Goal: Navigation & Orientation: Find specific page/section

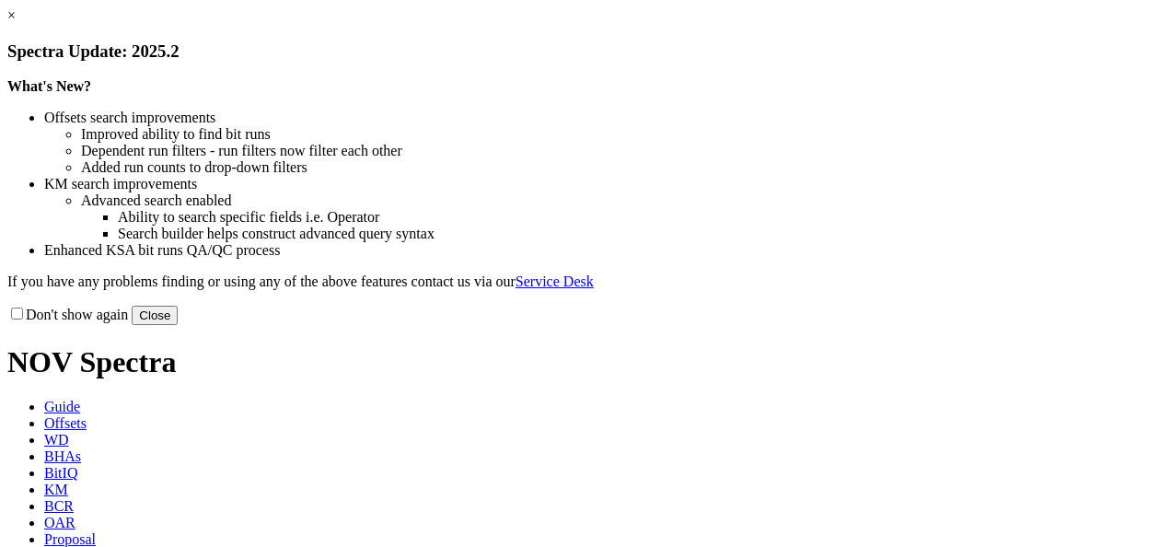
click at [178, 325] on button "Close" at bounding box center [155, 315] width 46 height 19
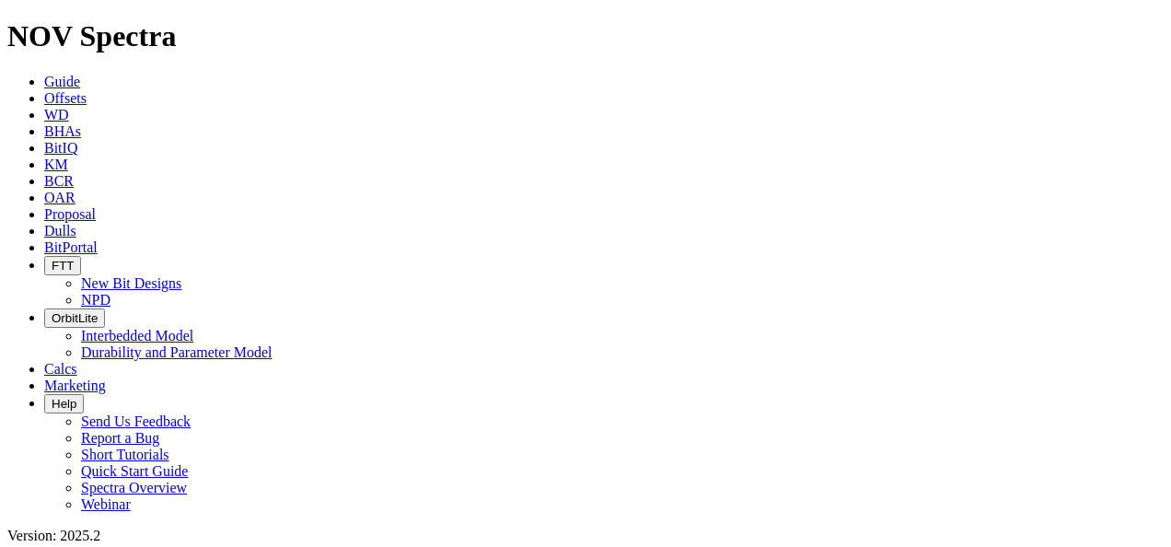
scroll to position [152, 0]
click at [98, 311] on span "OrbitLite" at bounding box center [75, 318] width 46 height 14
click at [98, 239] on span "BitPortal" at bounding box center [70, 247] width 53 height 16
